Goal: Task Accomplishment & Management: Use online tool/utility

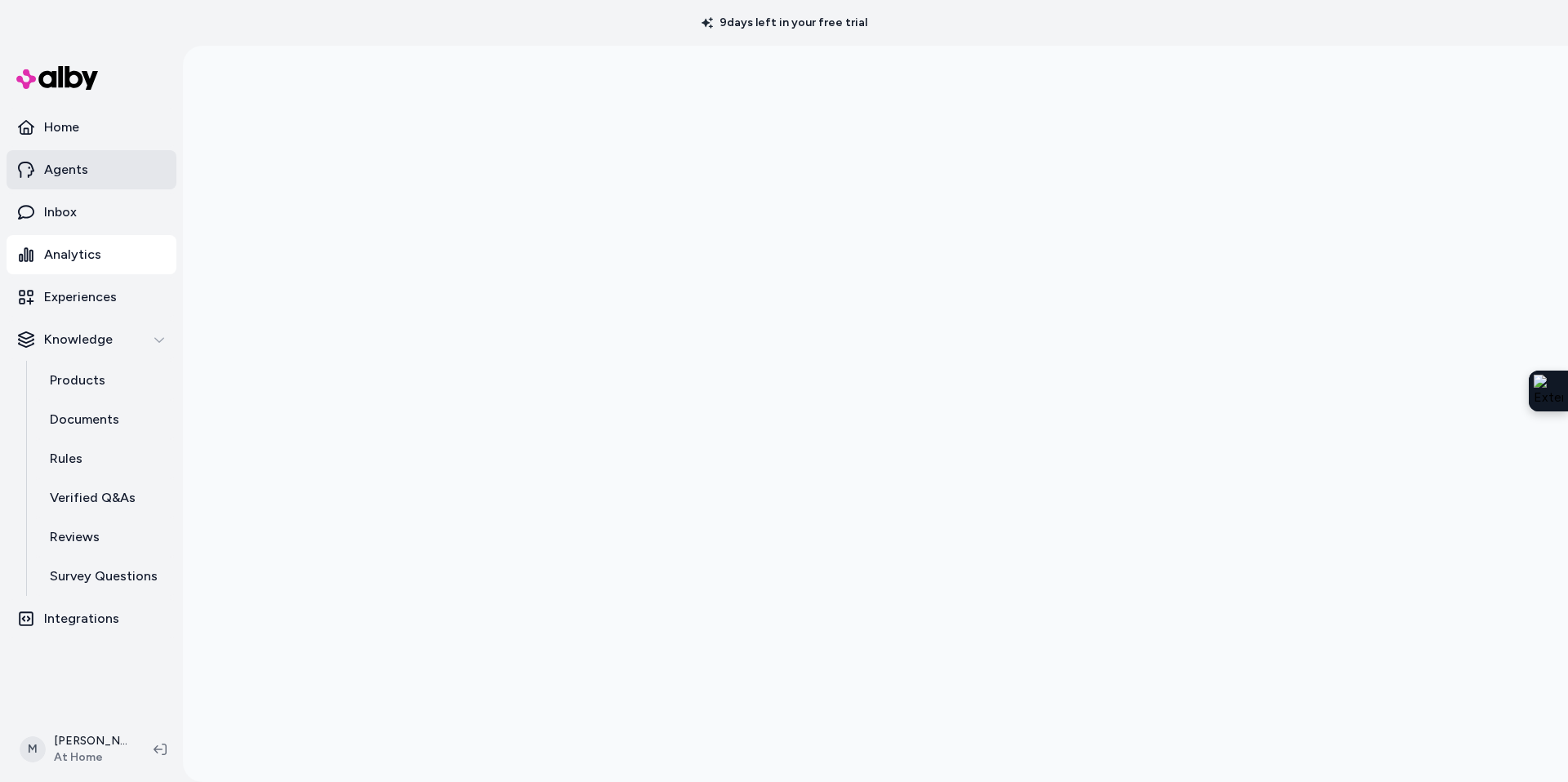
click at [67, 171] on p "Agents" at bounding box center [66, 169] width 44 height 20
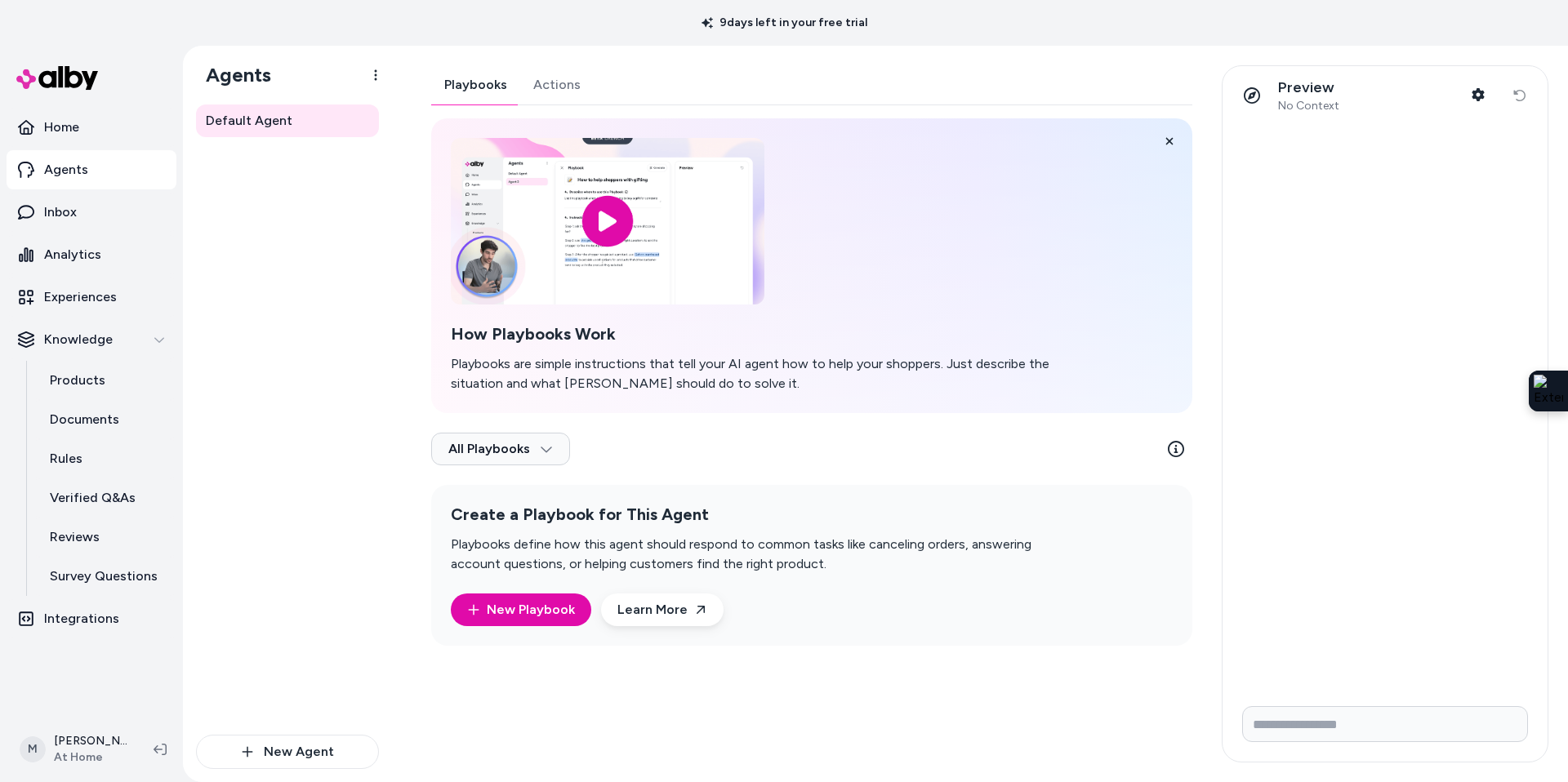
click at [554, 88] on div "Playbooks Actions How Playbooks Work Playbooks are simple instructions that tel…" at bounding box center [811, 356] width 761 height 581
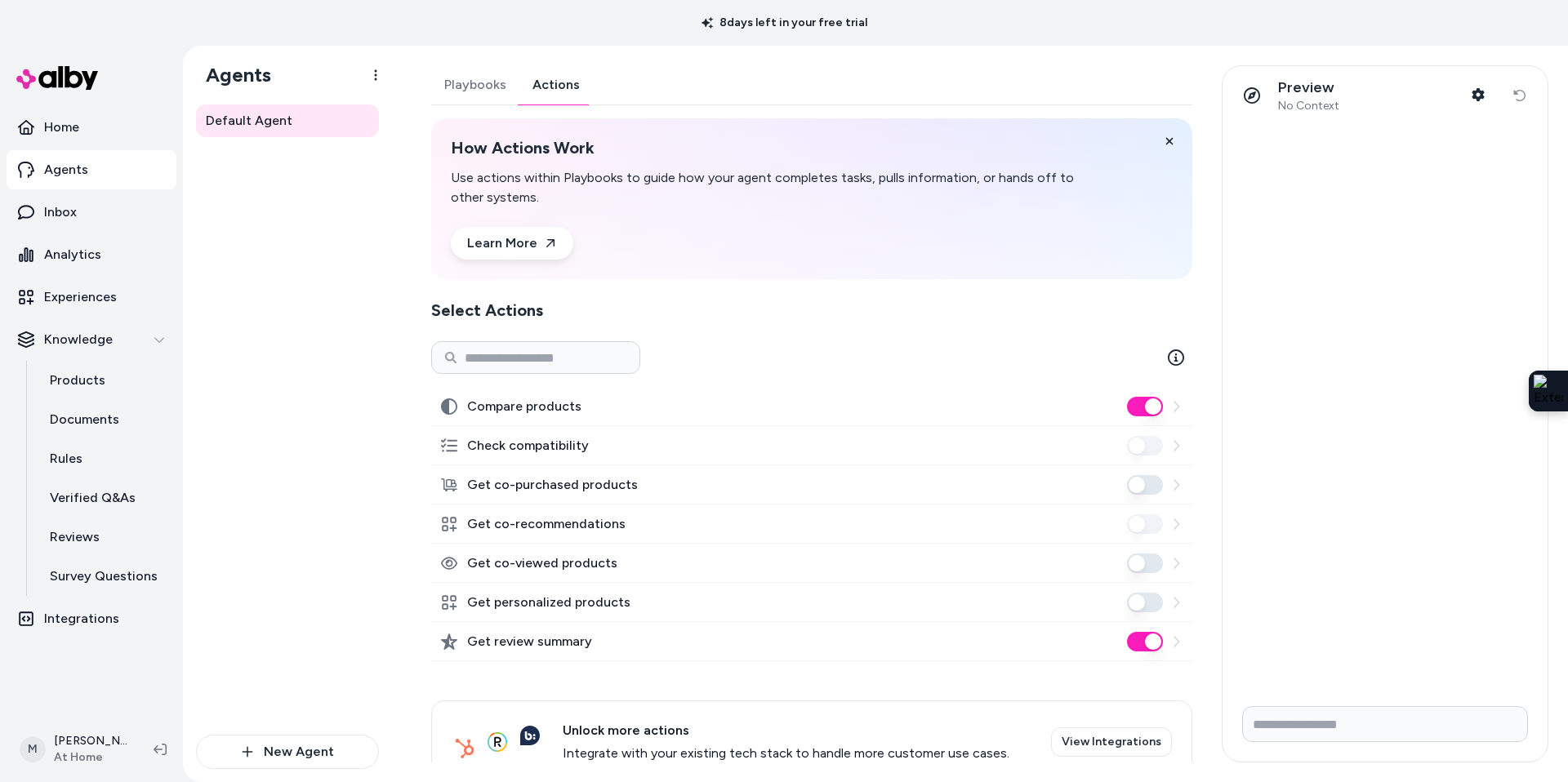
scroll to position [41, 0]
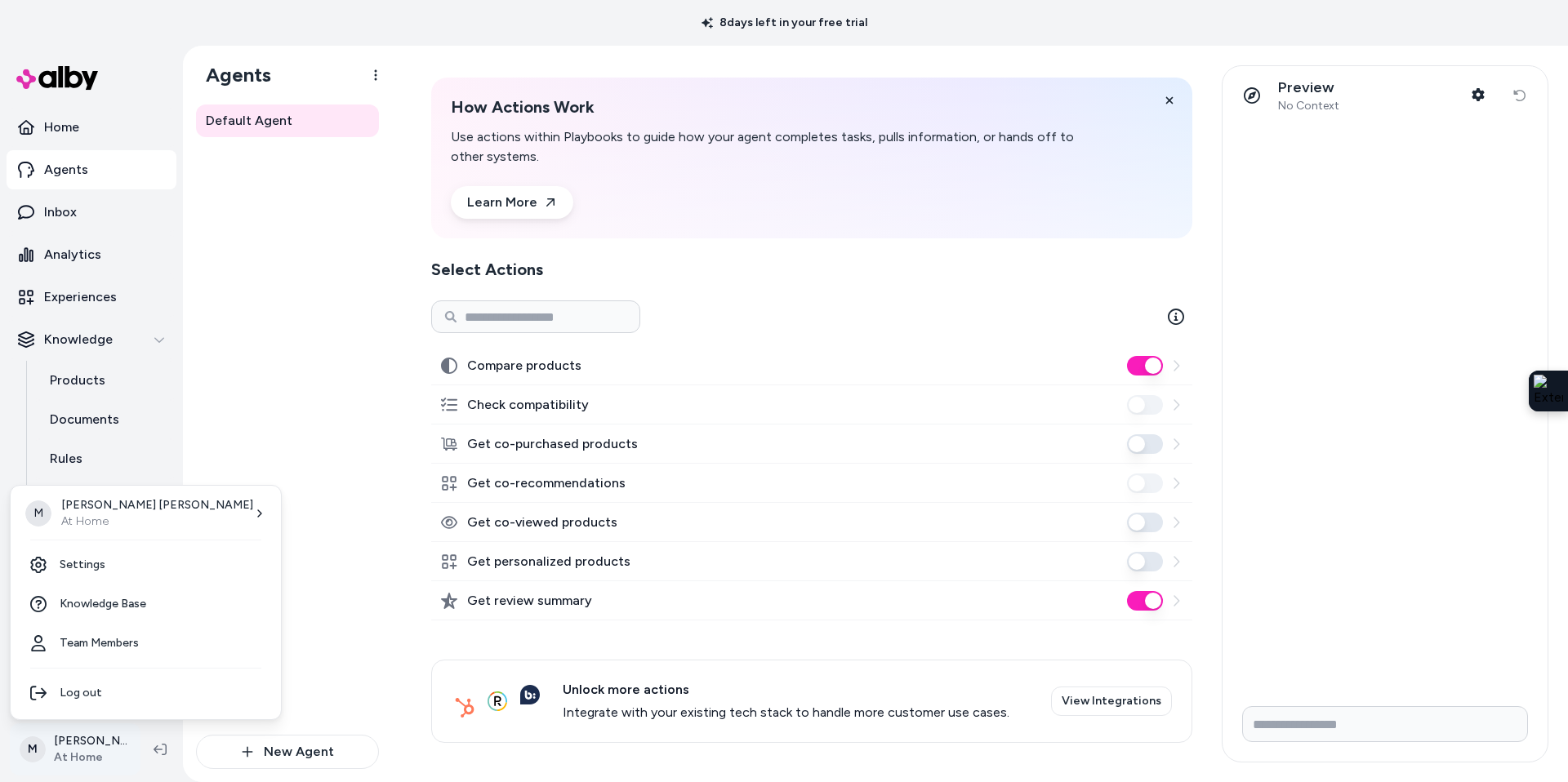
click at [82, 748] on html "8 days left in your free trial Home Agents Inbox Analytics Experiences Knowledg…" at bounding box center [784, 391] width 1568 height 782
click at [120, 509] on p "[PERSON_NAME]" at bounding box center [157, 505] width 192 height 16
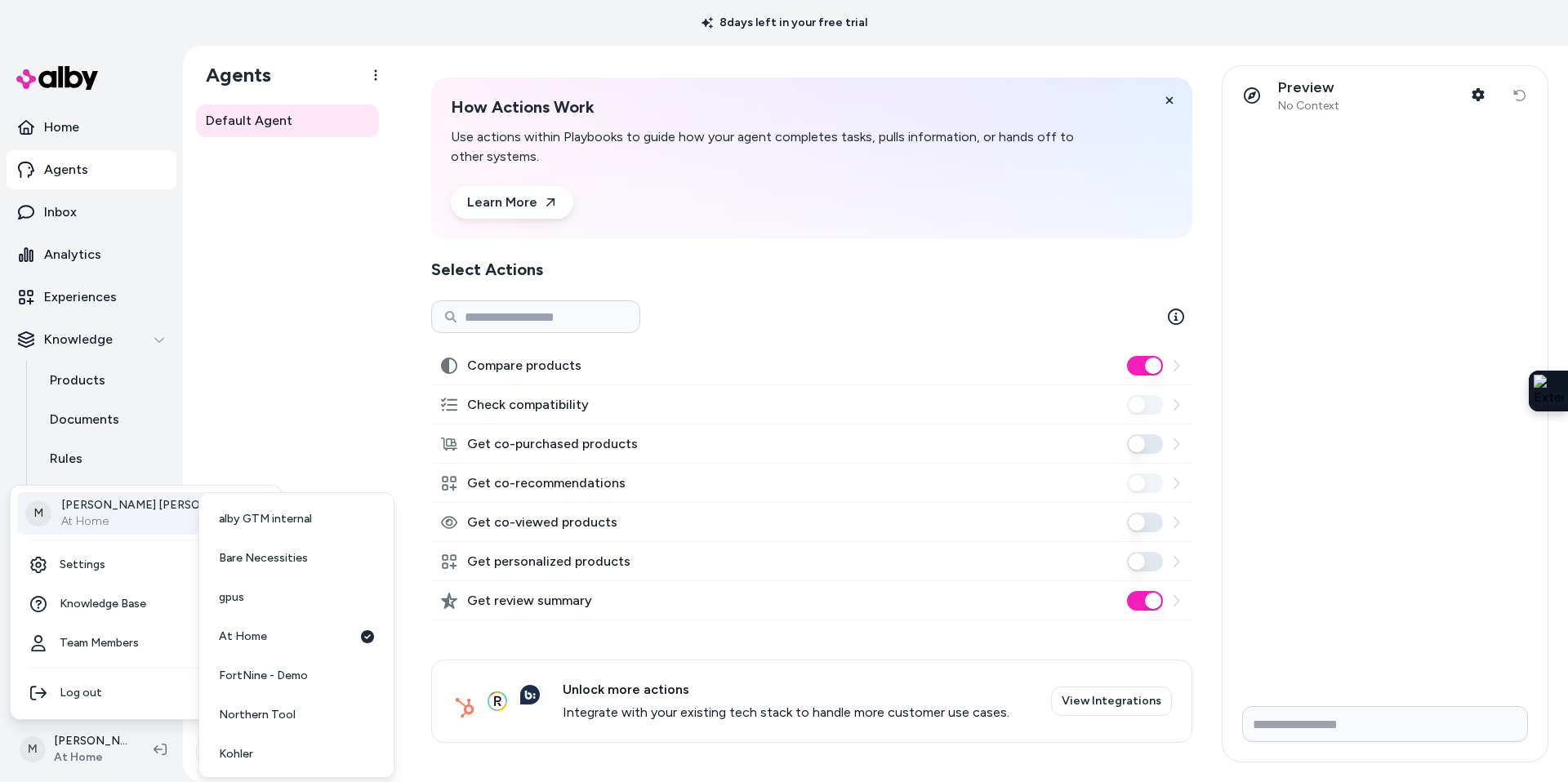
click at [140, 498] on p "[PERSON_NAME]" at bounding box center [157, 505] width 192 height 16
click at [241, 555] on span "Bare Necessities" at bounding box center [263, 558] width 89 height 16
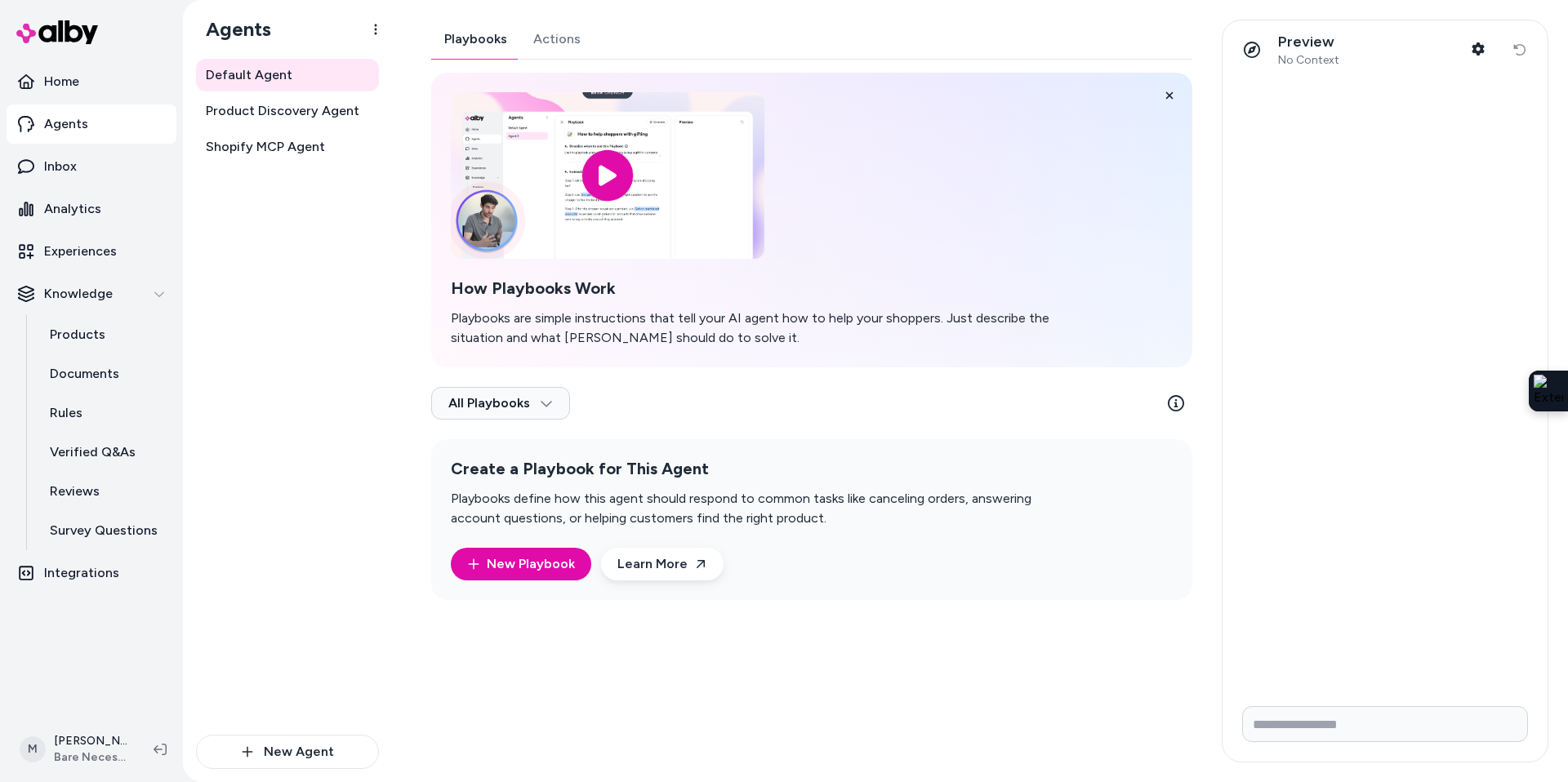
click at [570, 46] on div "Playbooks Actions How Playbooks Work Playbooks are simple instructions that tel…" at bounding box center [811, 310] width 761 height 581
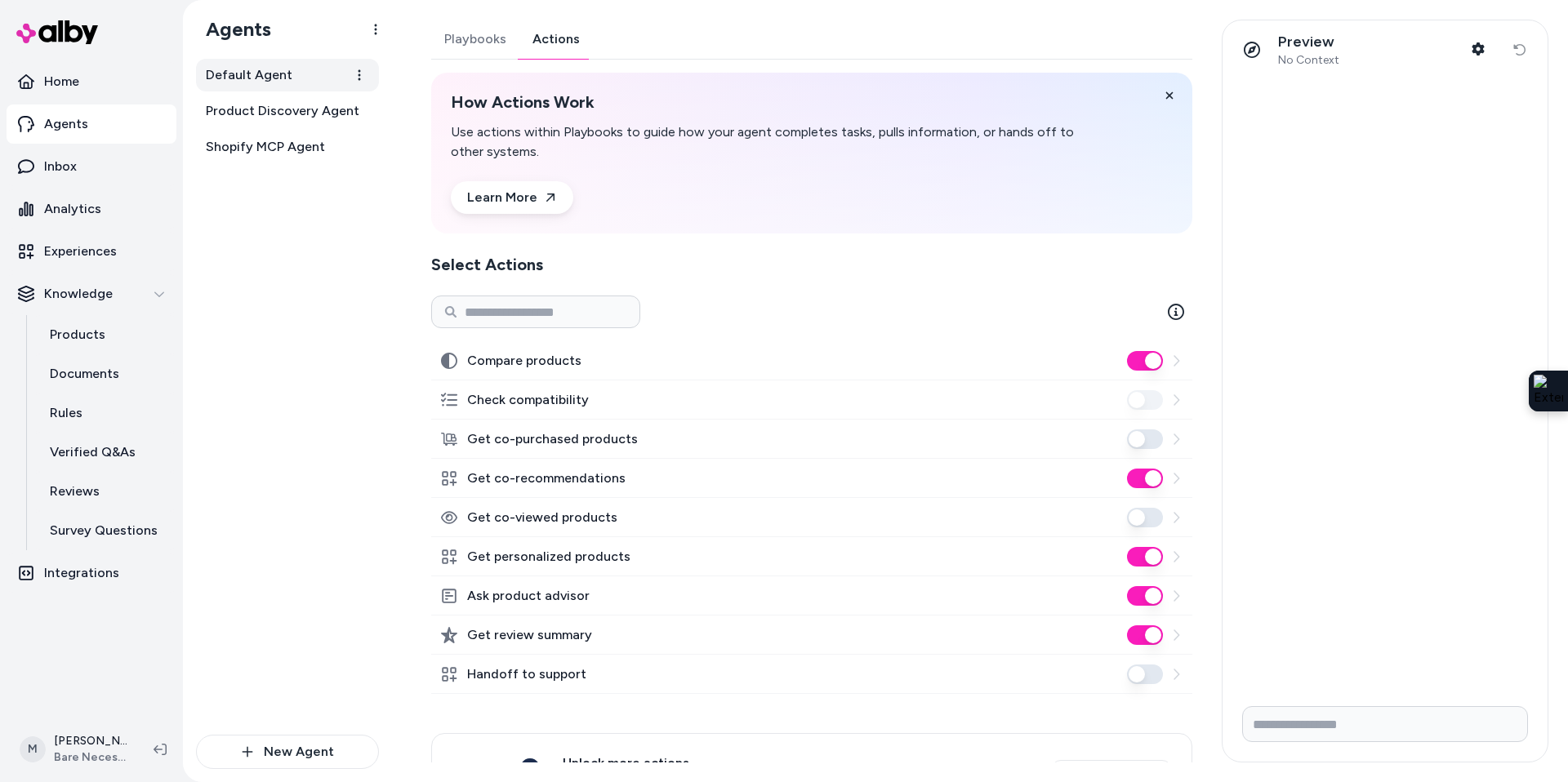
click at [268, 80] on span "Default Agent" at bounding box center [249, 75] width 86 height 20
click at [486, 40] on button "Playbooks" at bounding box center [475, 39] width 88 height 39
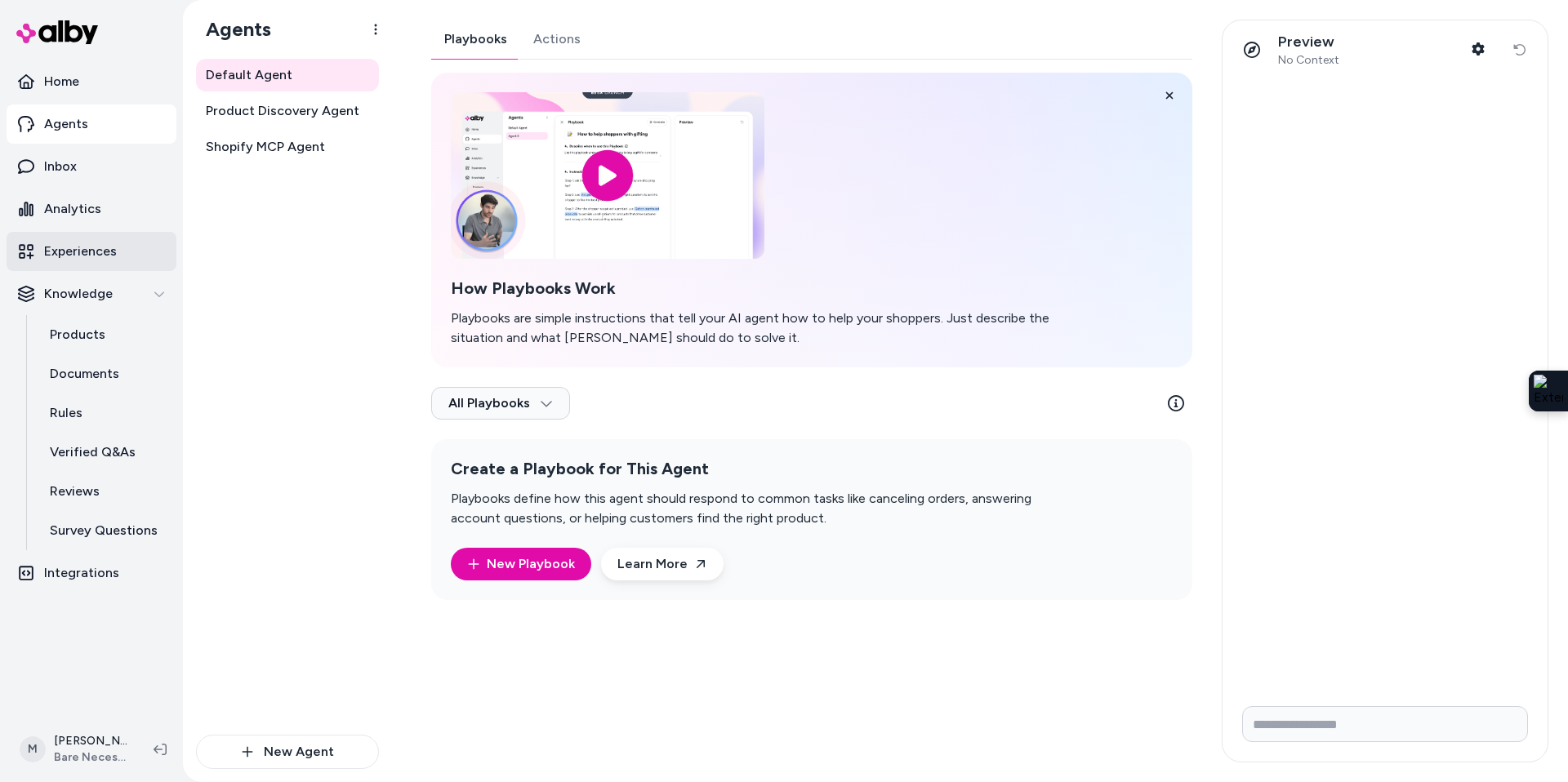
click at [84, 243] on p "Experiences" at bounding box center [80, 251] width 73 height 20
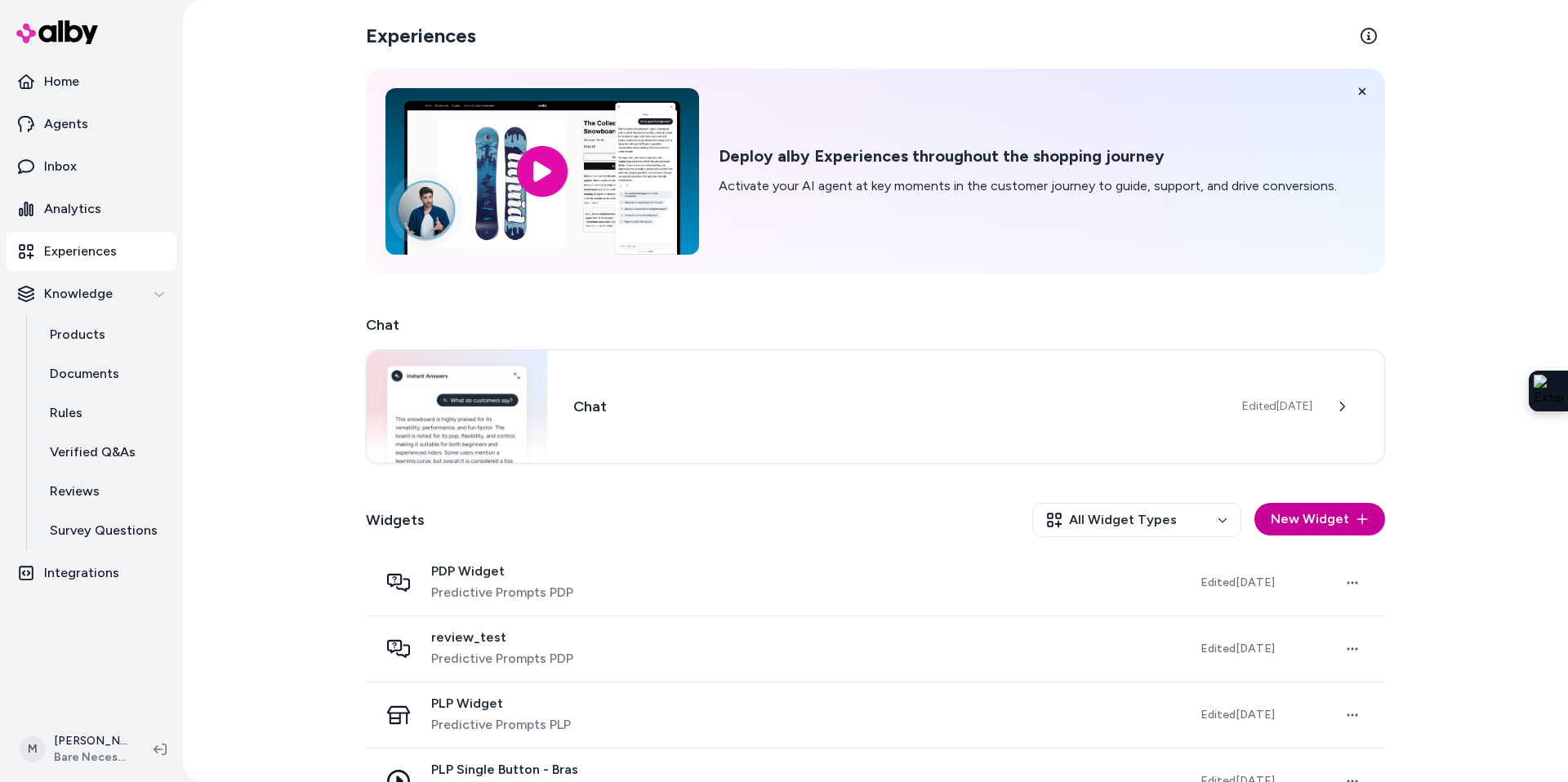
click at [1332, 525] on button "New Widget" at bounding box center [1319, 519] width 130 height 33
